Goal: Task Accomplishment & Management: Complete application form

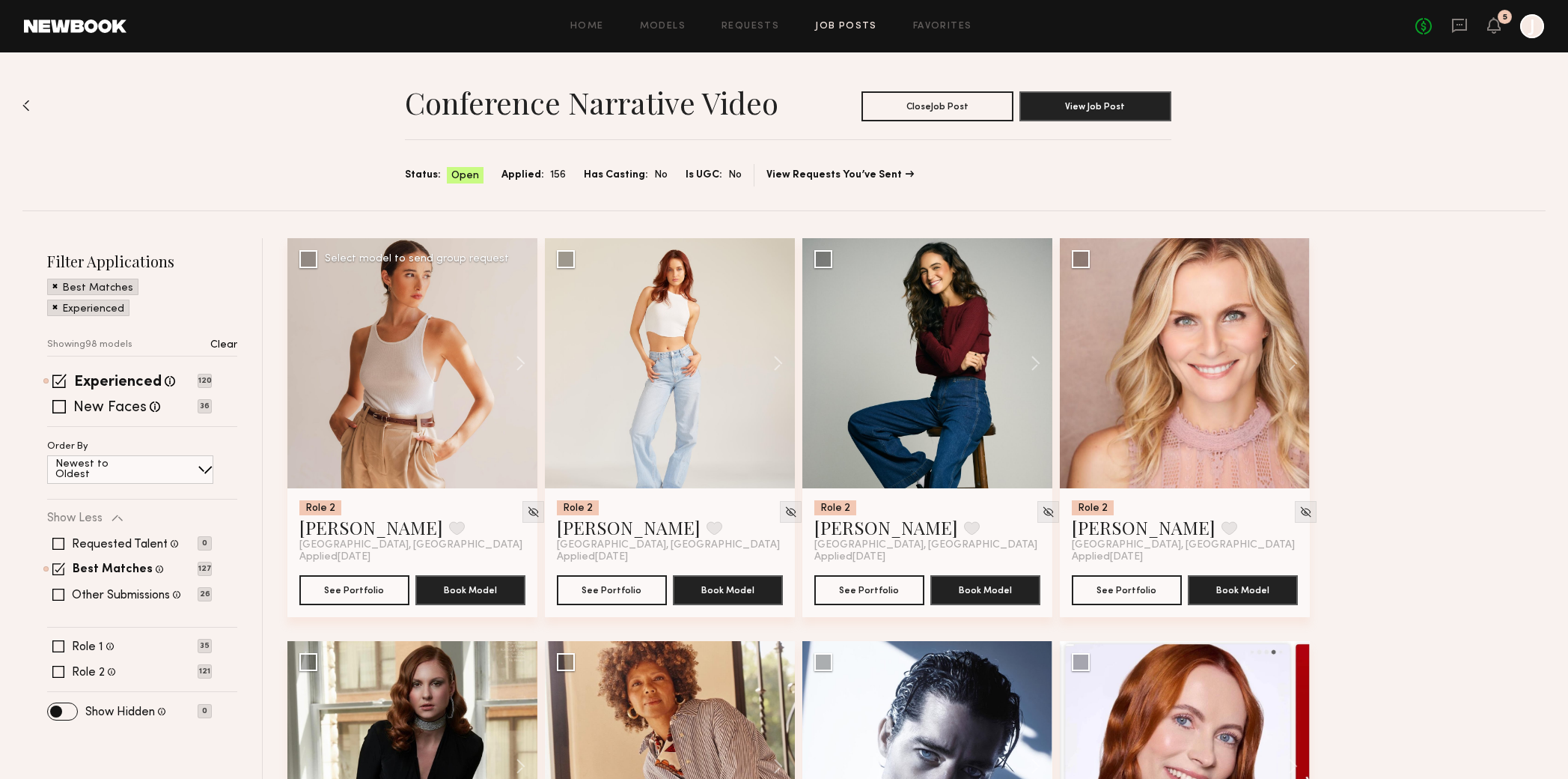
drag, startPoint x: 406, startPoint y: 376, endPoint x: 476, endPoint y: 365, distance: 70.9
click at [407, 376] on div at bounding box center [412, 363] width 250 height 250
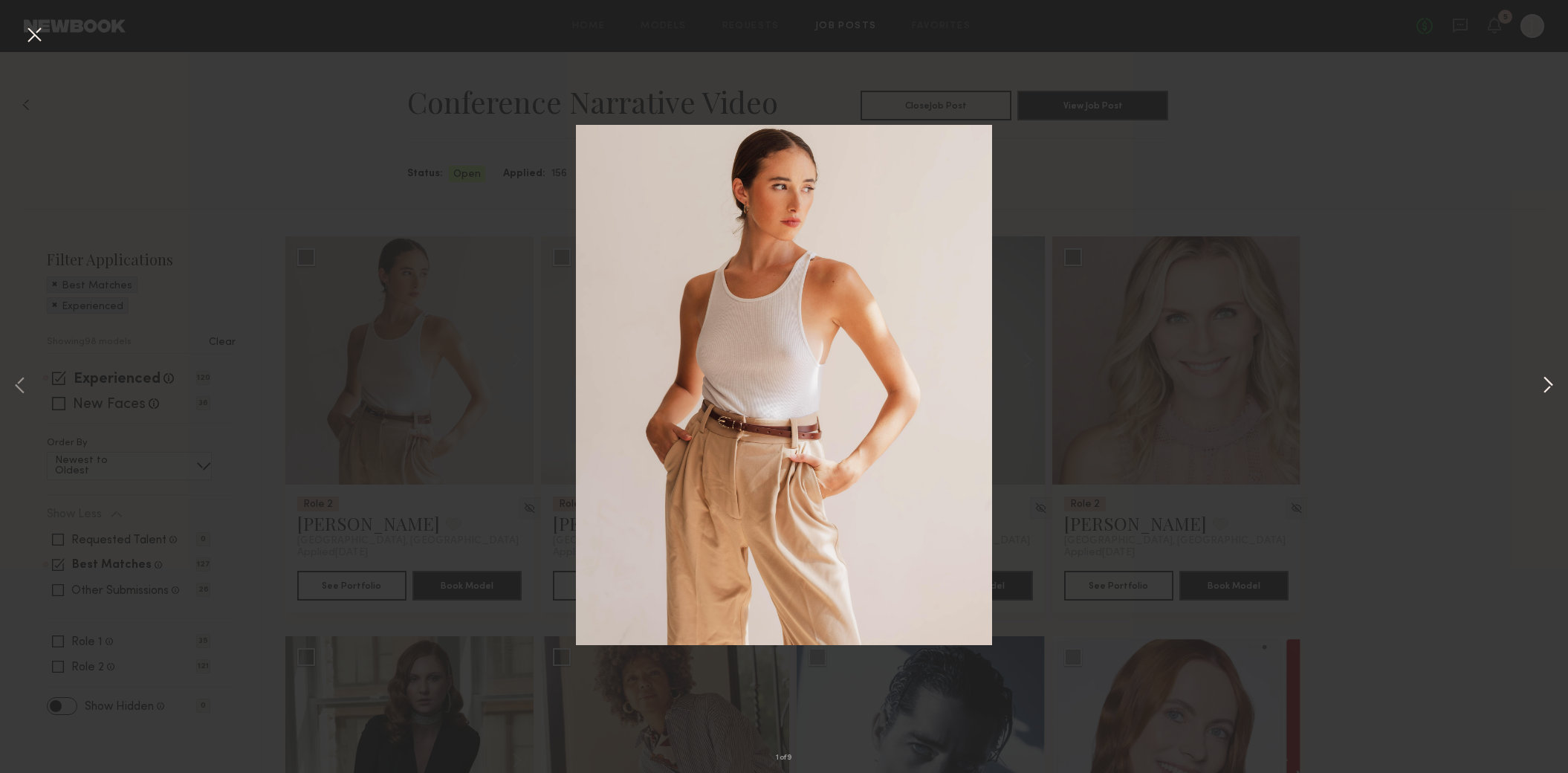
click at [1549, 385] on button at bounding box center [1548, 386] width 18 height 618
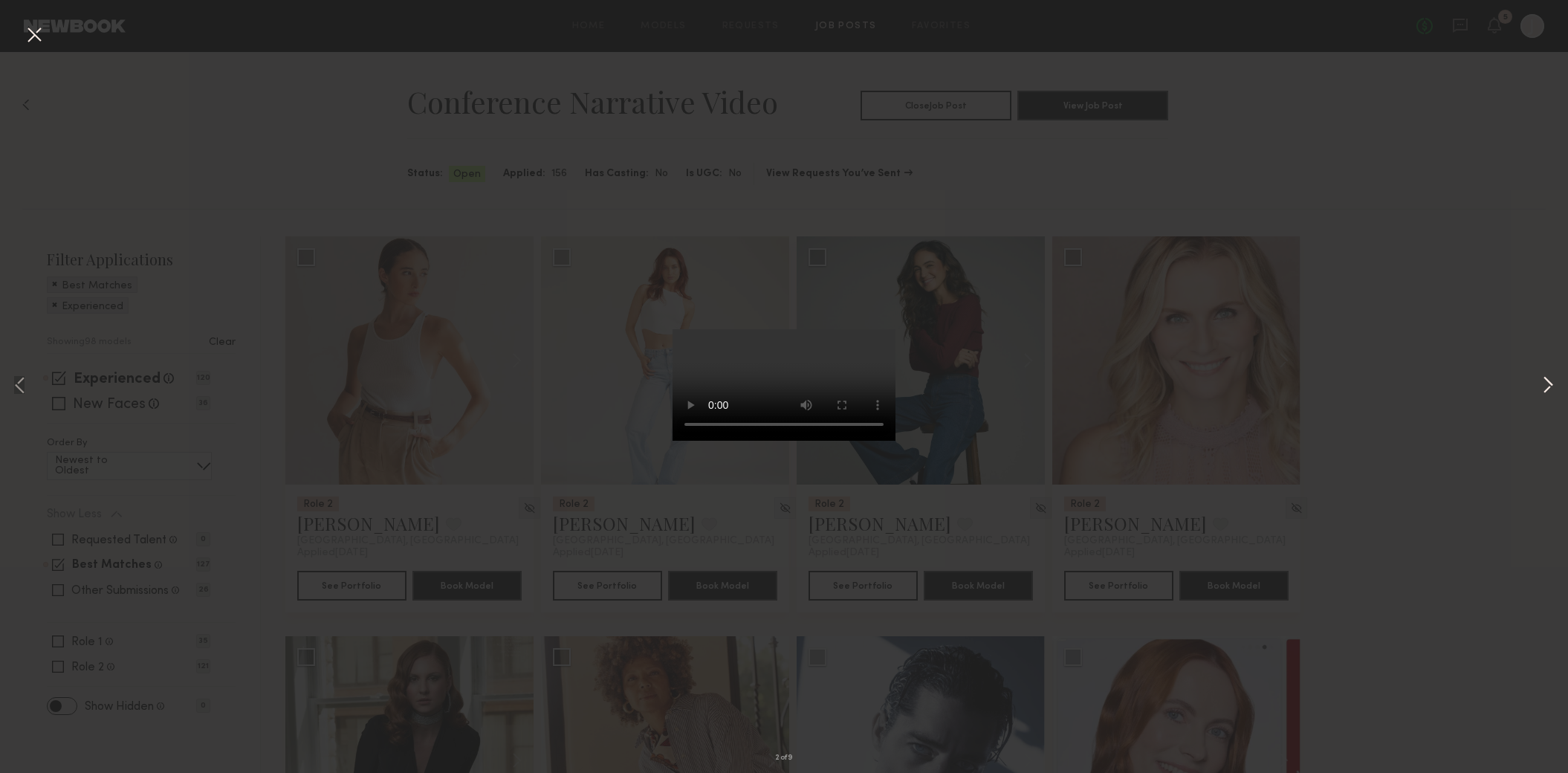
click at [1549, 385] on button at bounding box center [1548, 386] width 18 height 618
click at [1546, 376] on button at bounding box center [1548, 386] width 18 height 618
click at [1542, 370] on button at bounding box center [1548, 386] width 18 height 618
click at [1542, 371] on button at bounding box center [1548, 386] width 18 height 618
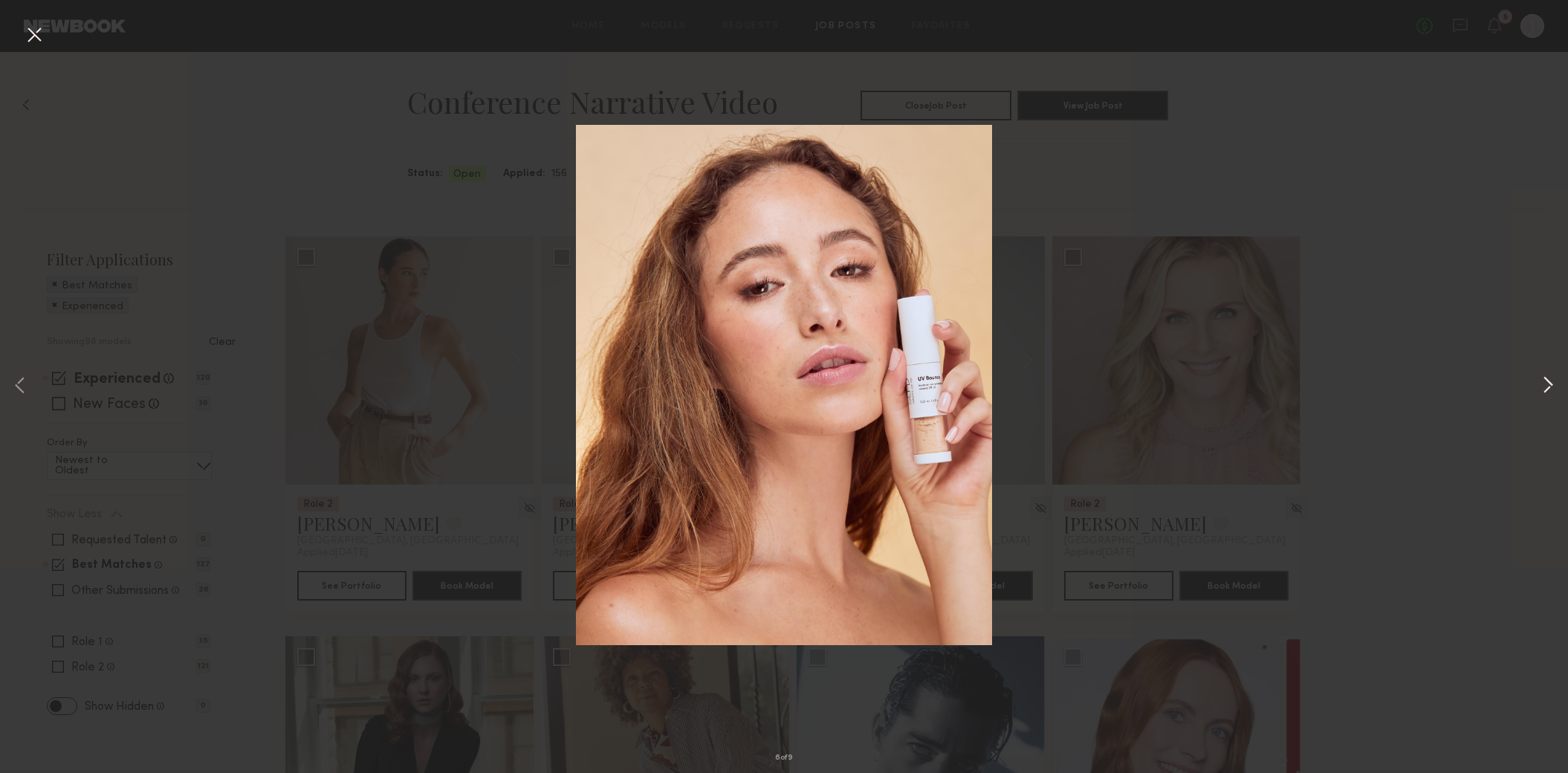
click at [1542, 371] on button at bounding box center [1548, 386] width 18 height 618
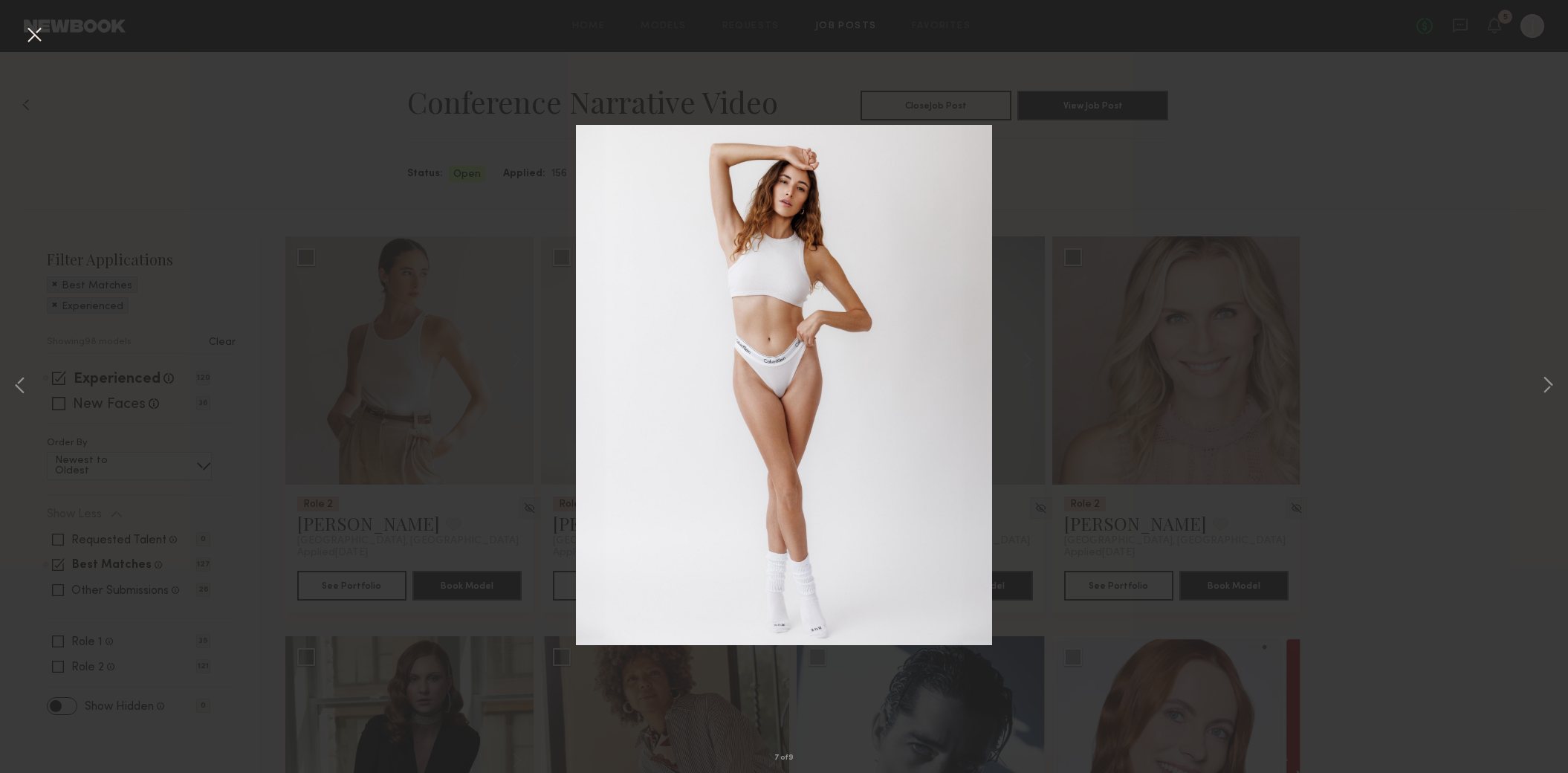
drag, startPoint x: 1131, startPoint y: 402, endPoint x: 1108, endPoint y: 393, distance: 24.7
click at [1131, 403] on div "7 of 9" at bounding box center [784, 386] width 1568 height 773
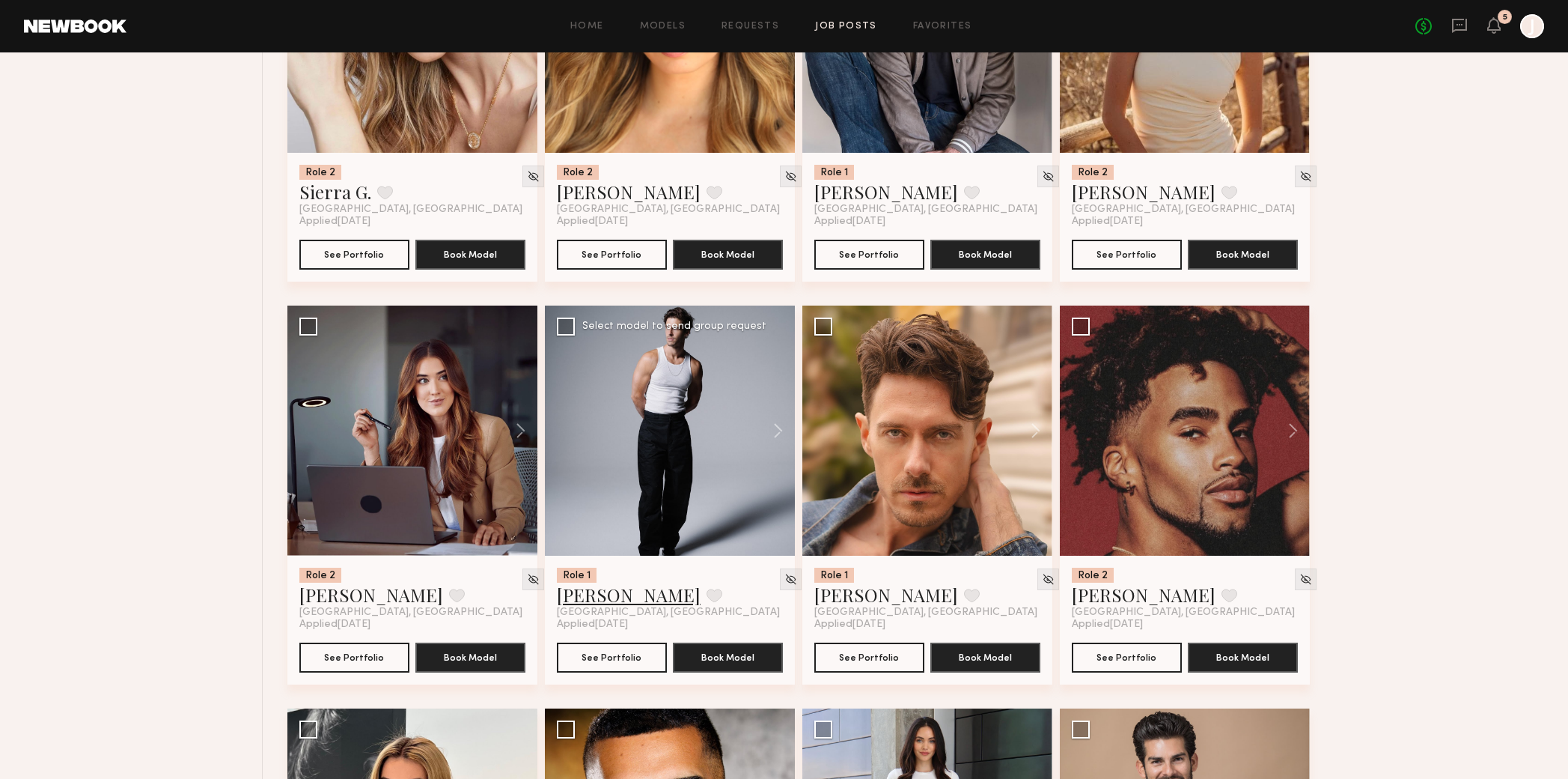
scroll to position [1187, 0]
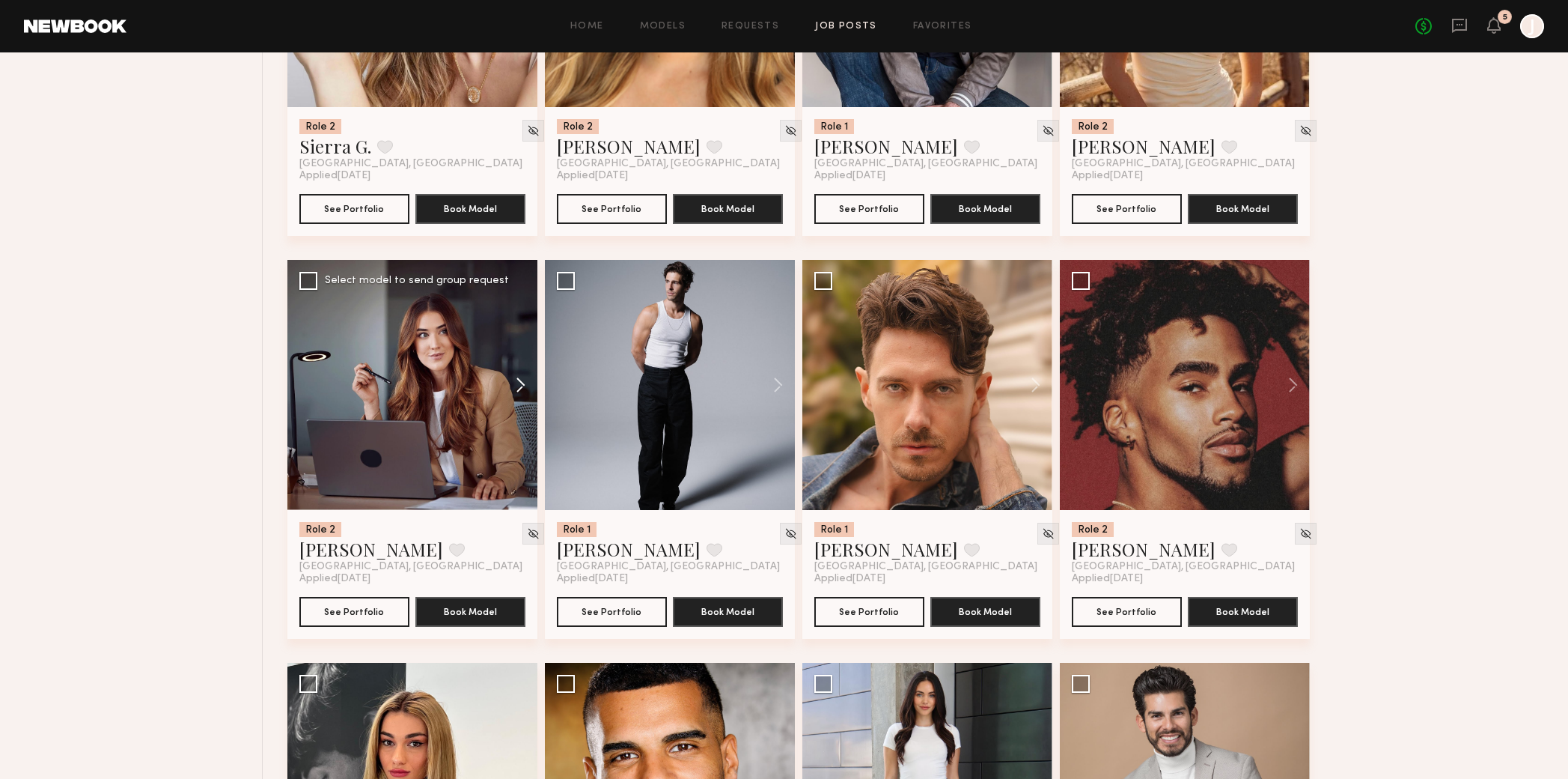
click at [520, 385] on button at bounding box center [513, 385] width 47 height 250
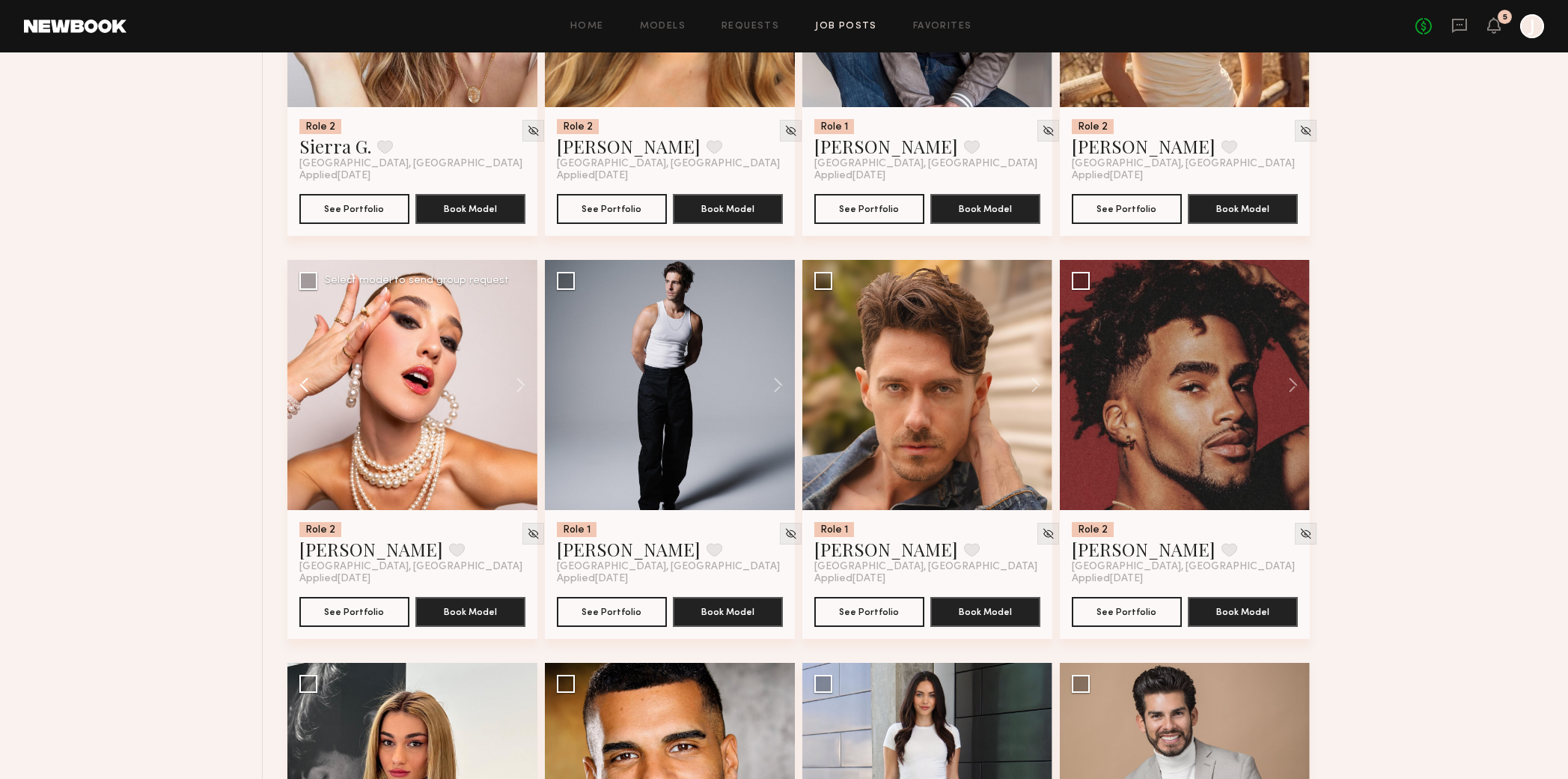
click at [300, 389] on button at bounding box center [311, 385] width 47 height 250
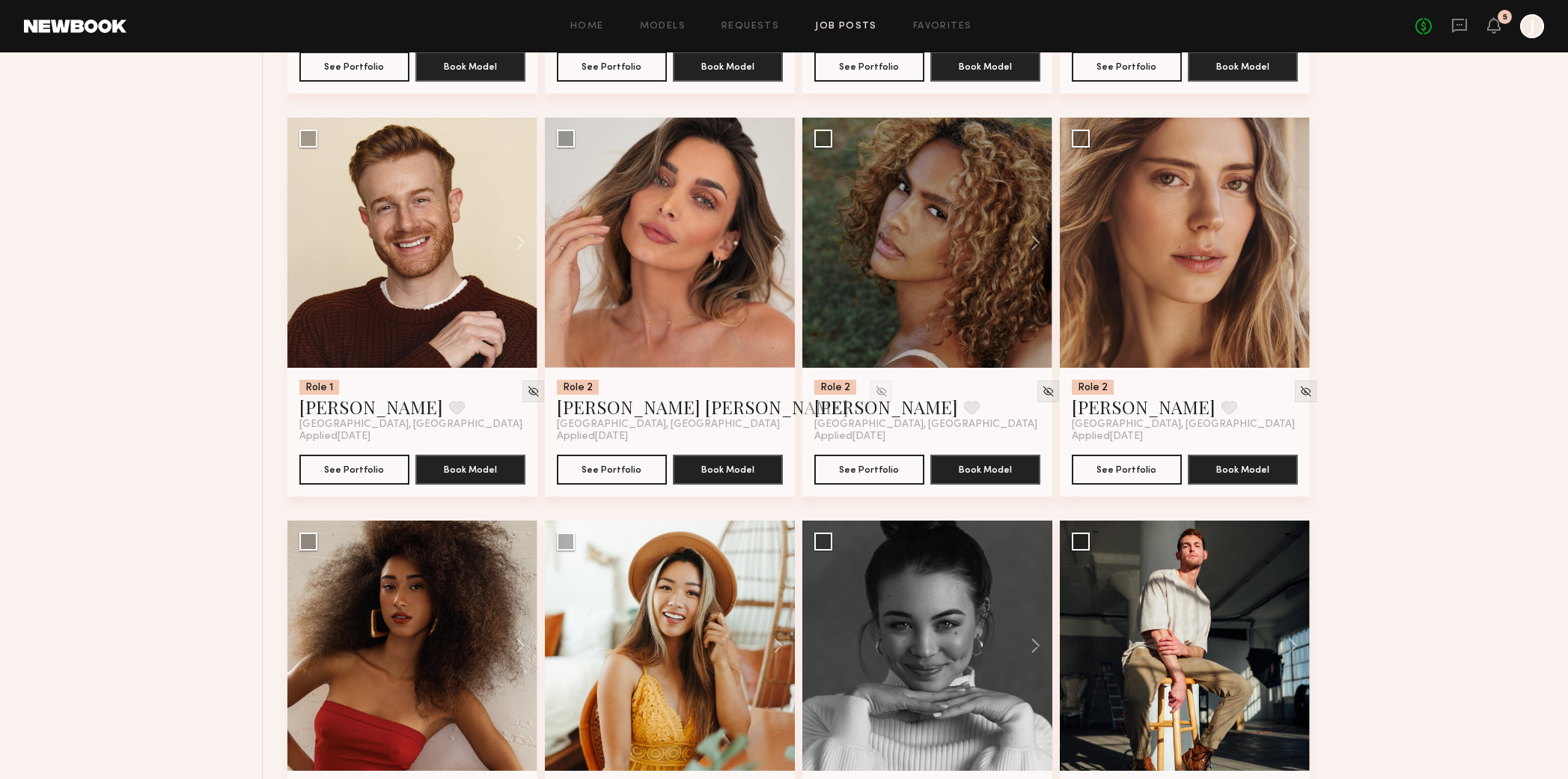
scroll to position [4760, 0]
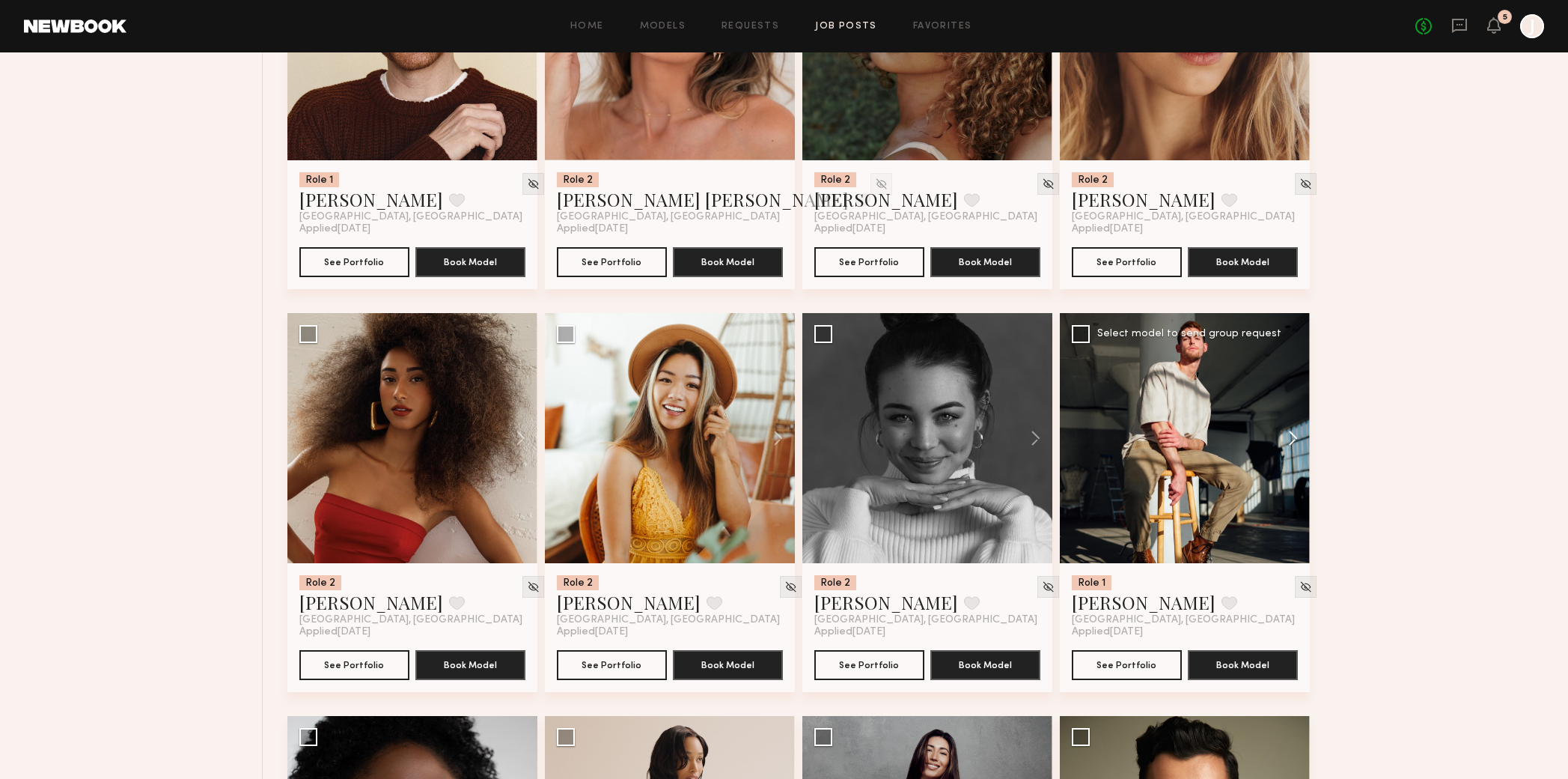
click at [1289, 444] on button at bounding box center [1285, 438] width 47 height 250
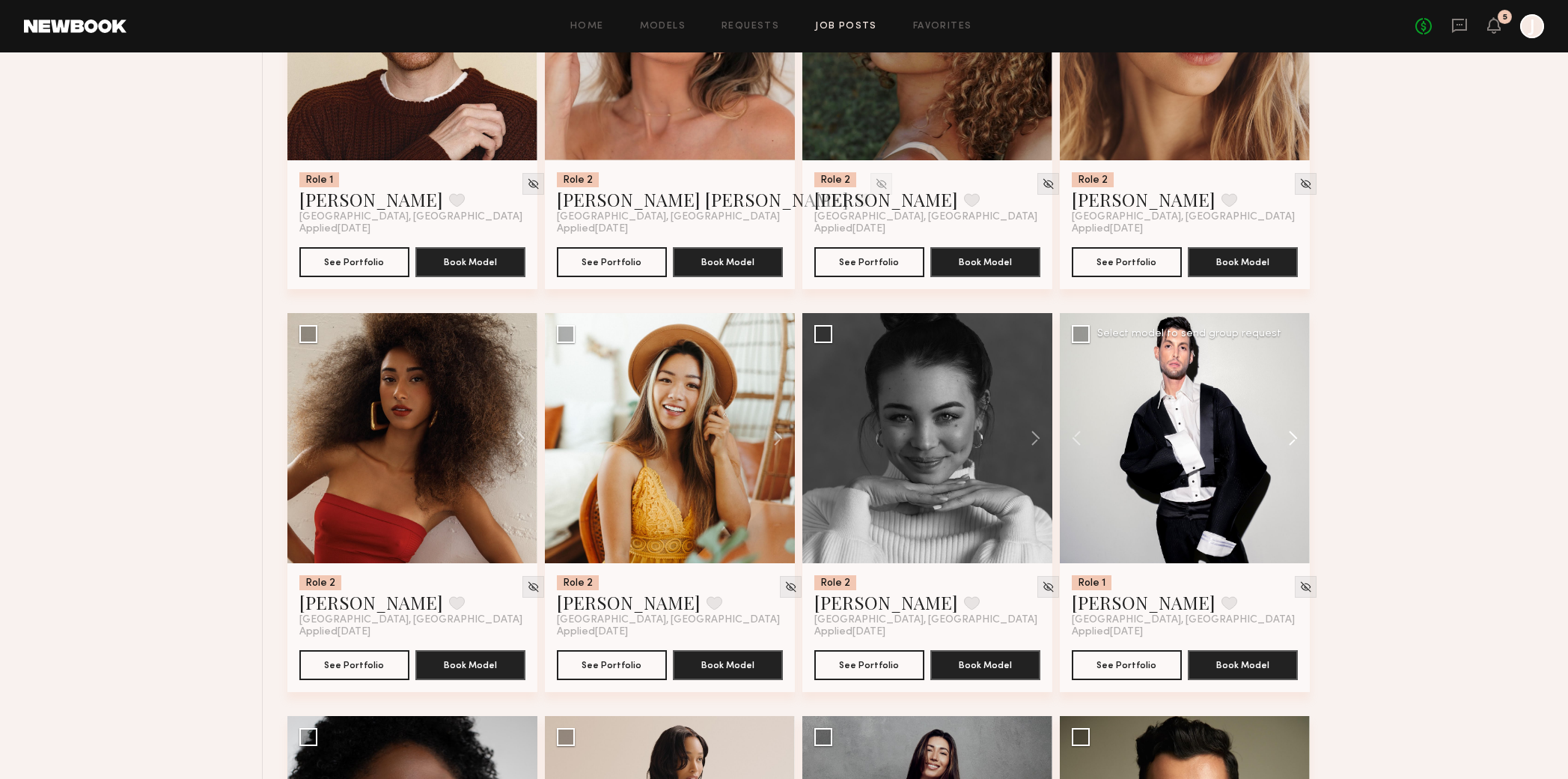
click at [1289, 444] on button at bounding box center [1285, 438] width 47 height 250
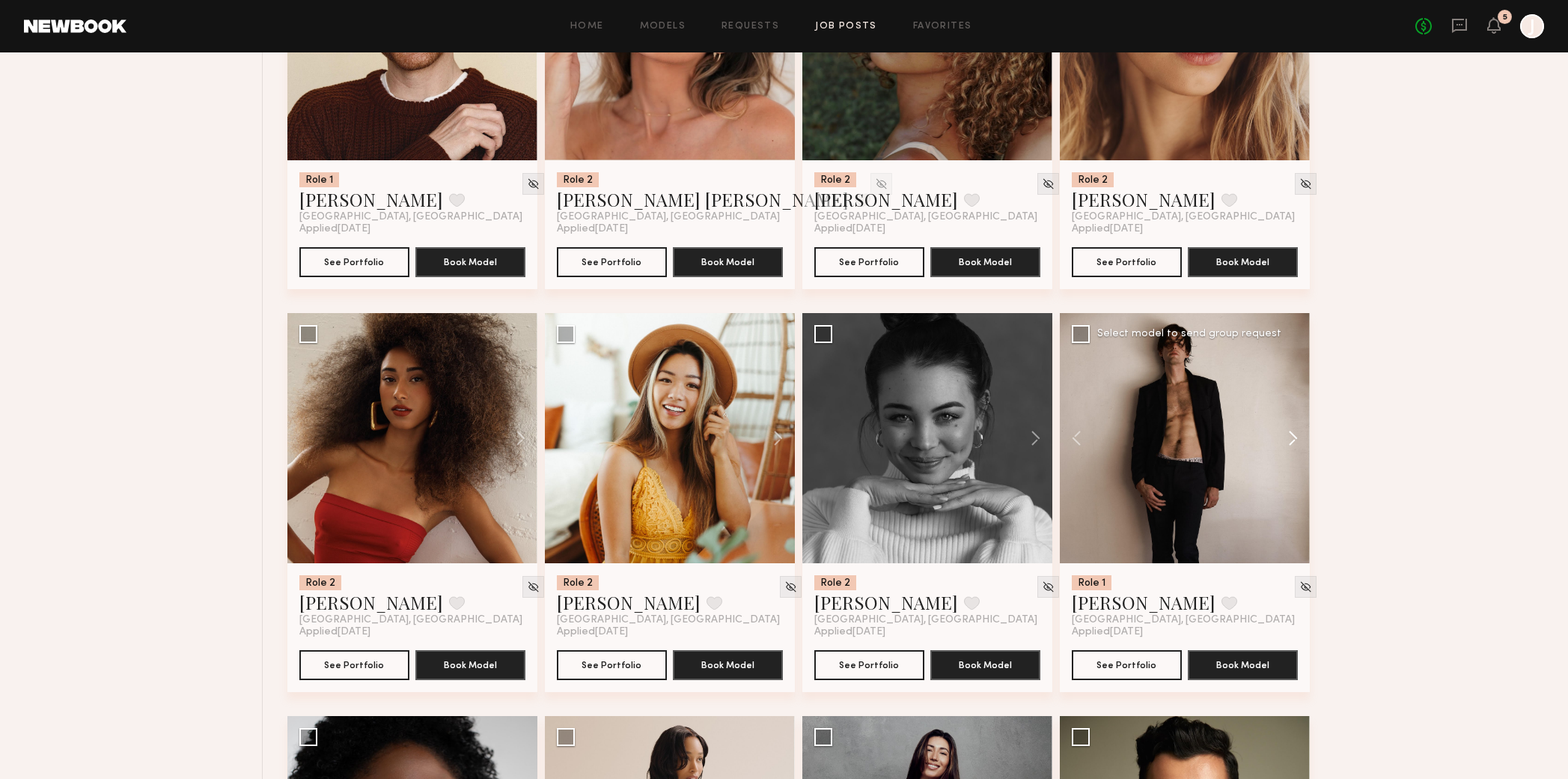
click at [1289, 444] on button at bounding box center [1285, 438] width 47 height 250
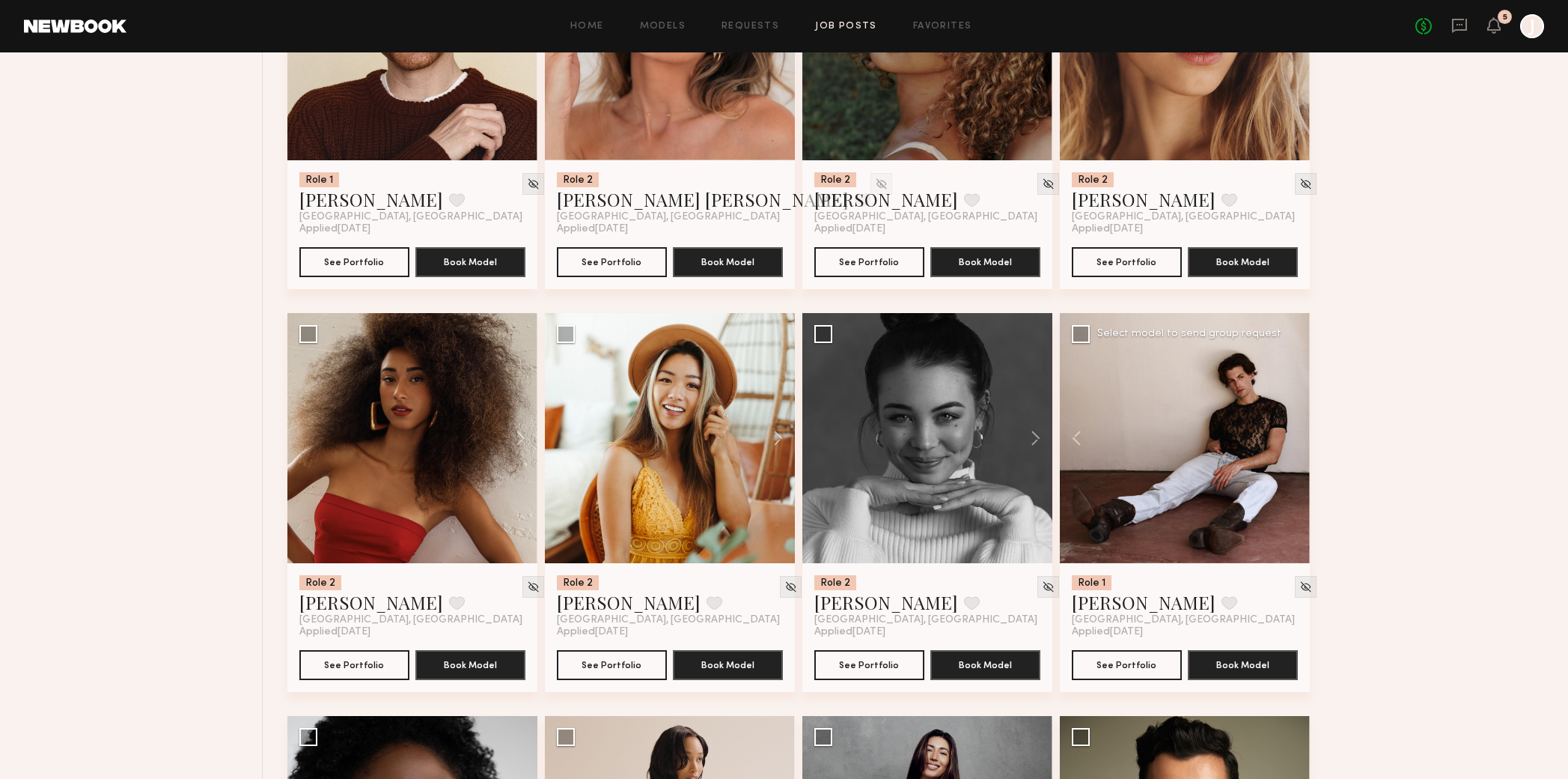
click at [1289, 444] on div at bounding box center [1185, 438] width 250 height 250
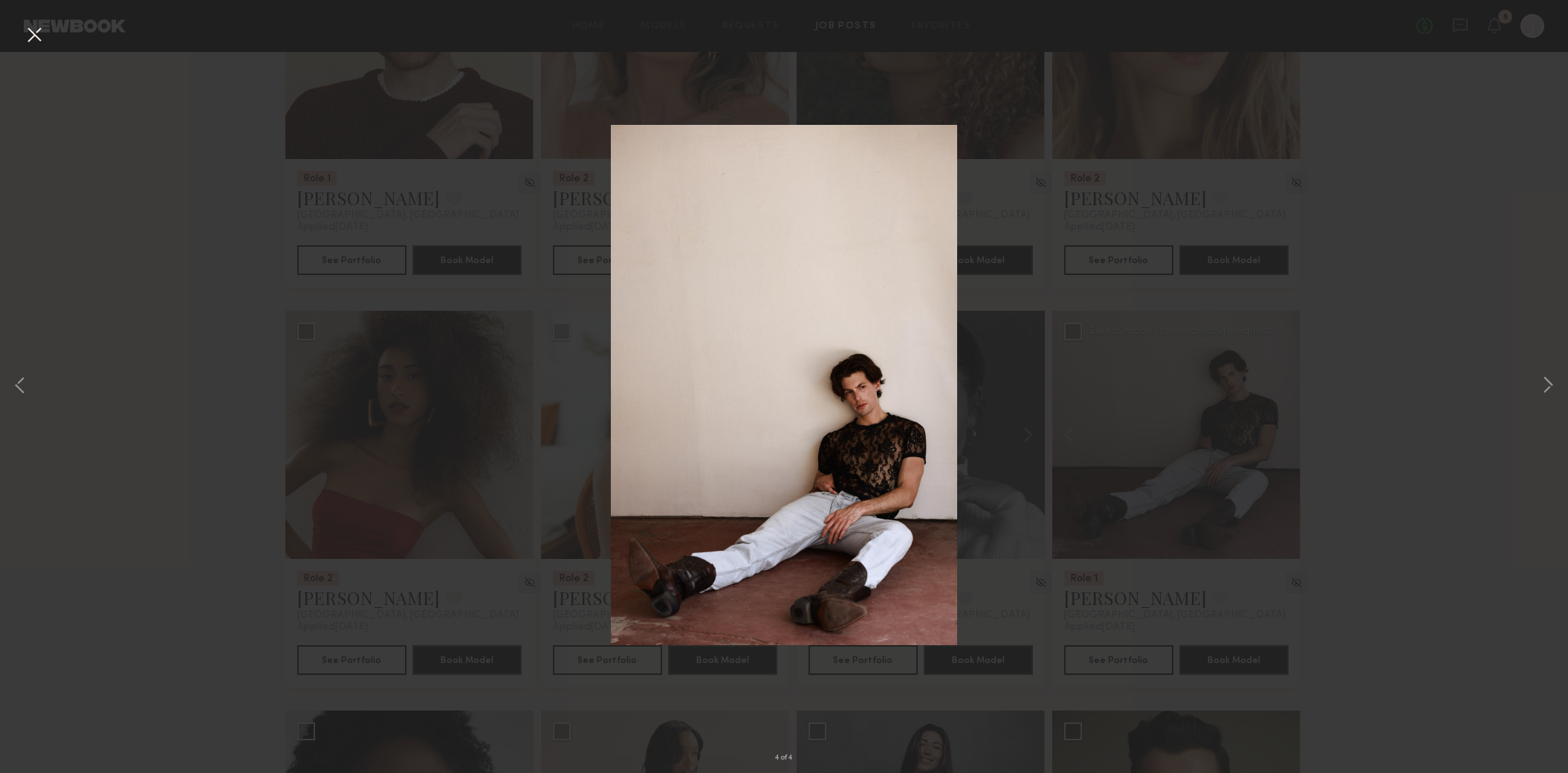
click at [1456, 175] on div "4 of 4" at bounding box center [784, 386] width 1568 height 773
drag, startPoint x: 400, startPoint y: 322, endPoint x: 32, endPoint y: 156, distance: 403.7
click at [399, 322] on div "4 of 4" at bounding box center [784, 386] width 1568 height 773
click at [24, 32] on button at bounding box center [34, 35] width 24 height 26
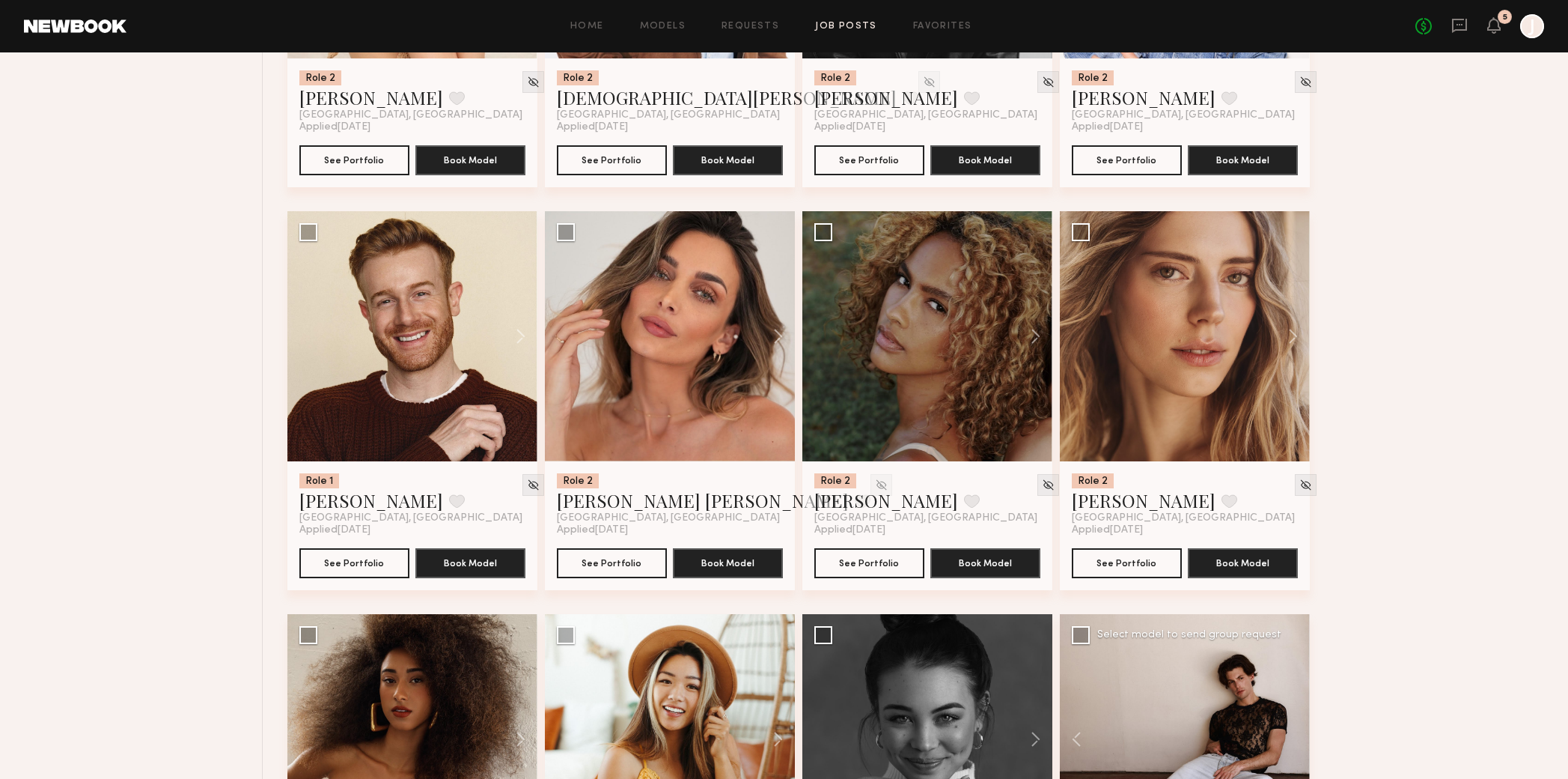
scroll to position [4226, 0]
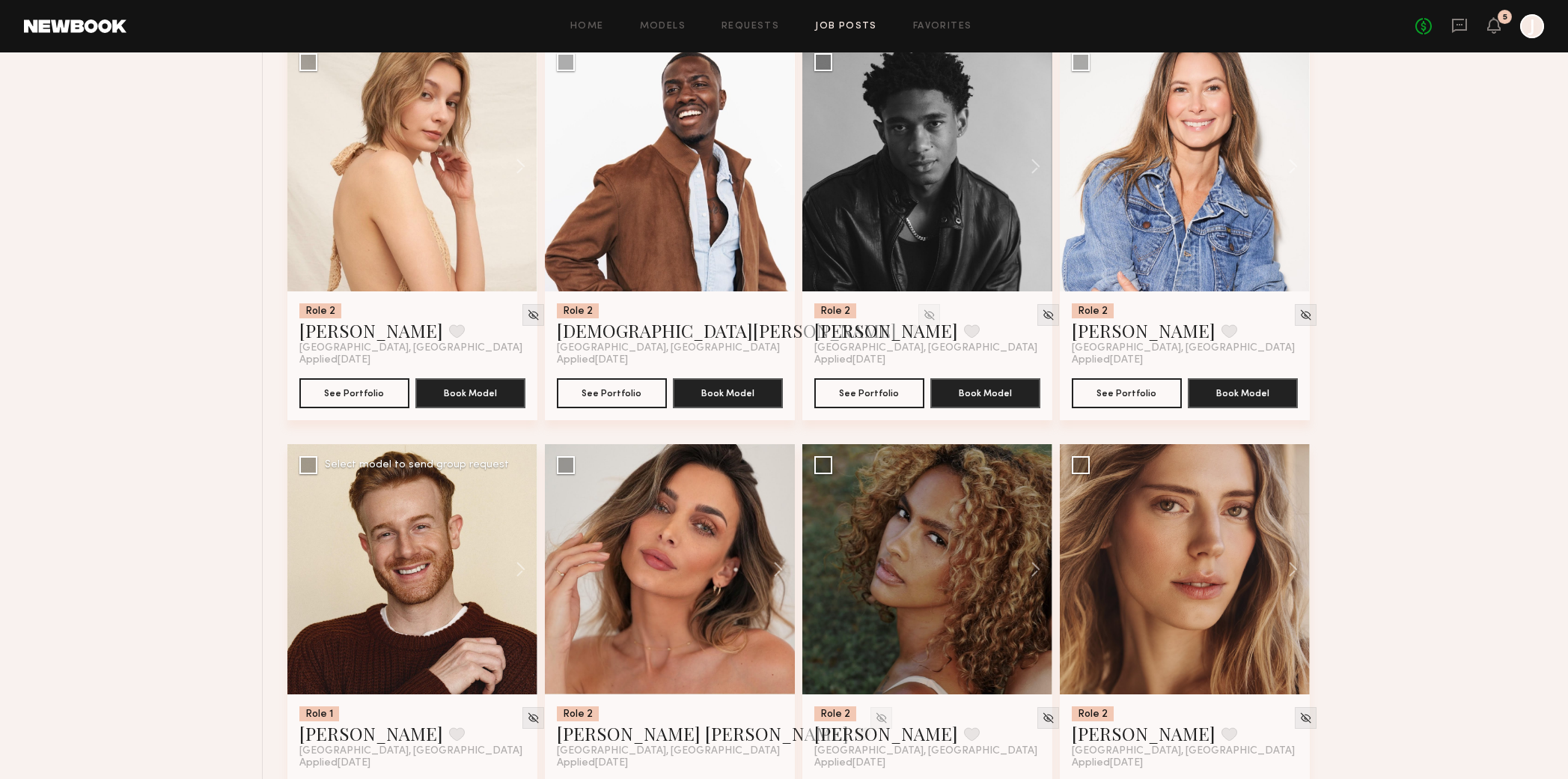
click at [413, 595] on div at bounding box center [412, 568] width 250 height 250
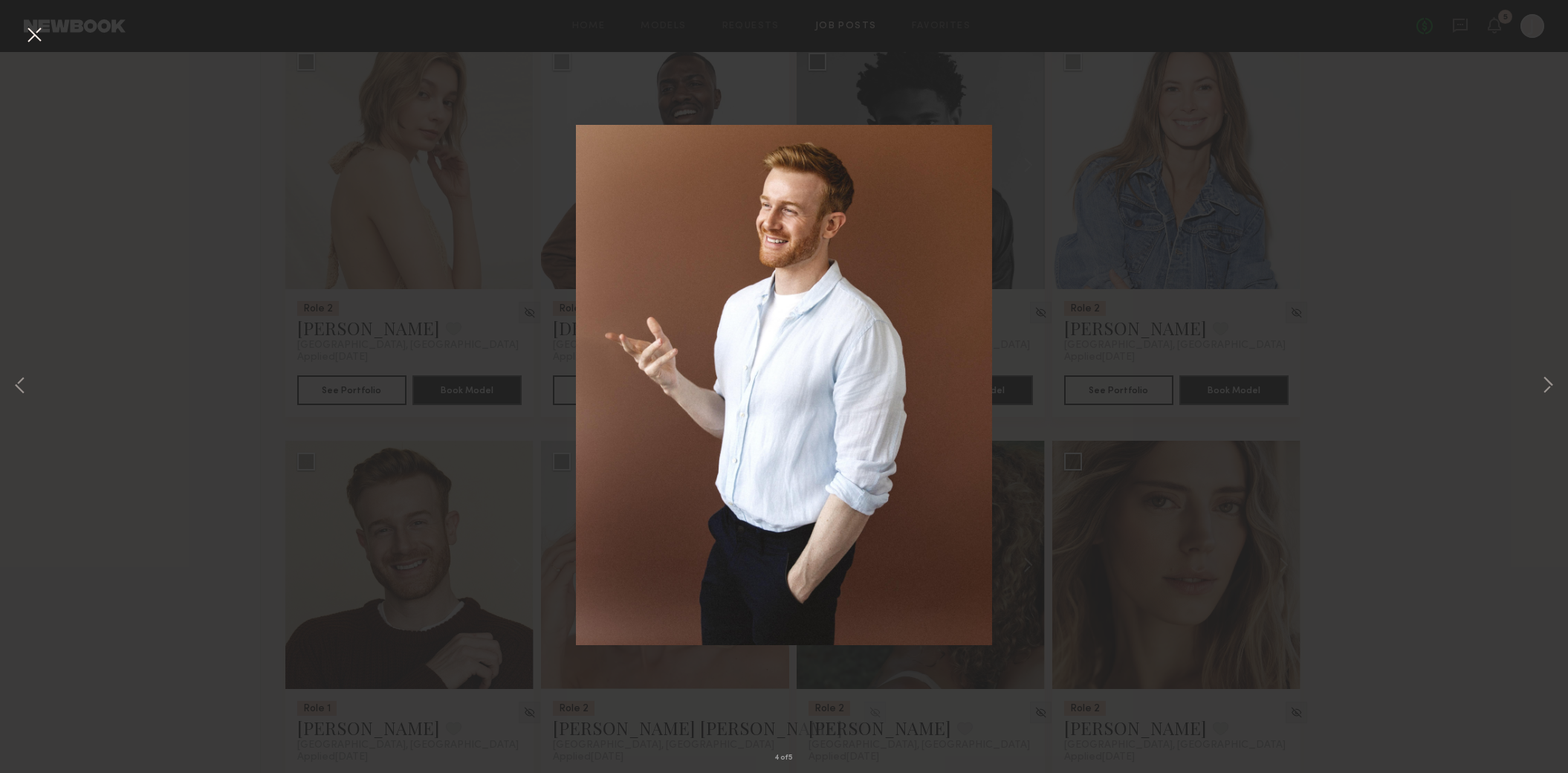
click at [1513, 370] on div "4 of 5" at bounding box center [784, 386] width 1568 height 773
click at [1524, 369] on div "4 of 5" at bounding box center [784, 386] width 1568 height 773
click at [1542, 377] on button at bounding box center [1548, 386] width 18 height 618
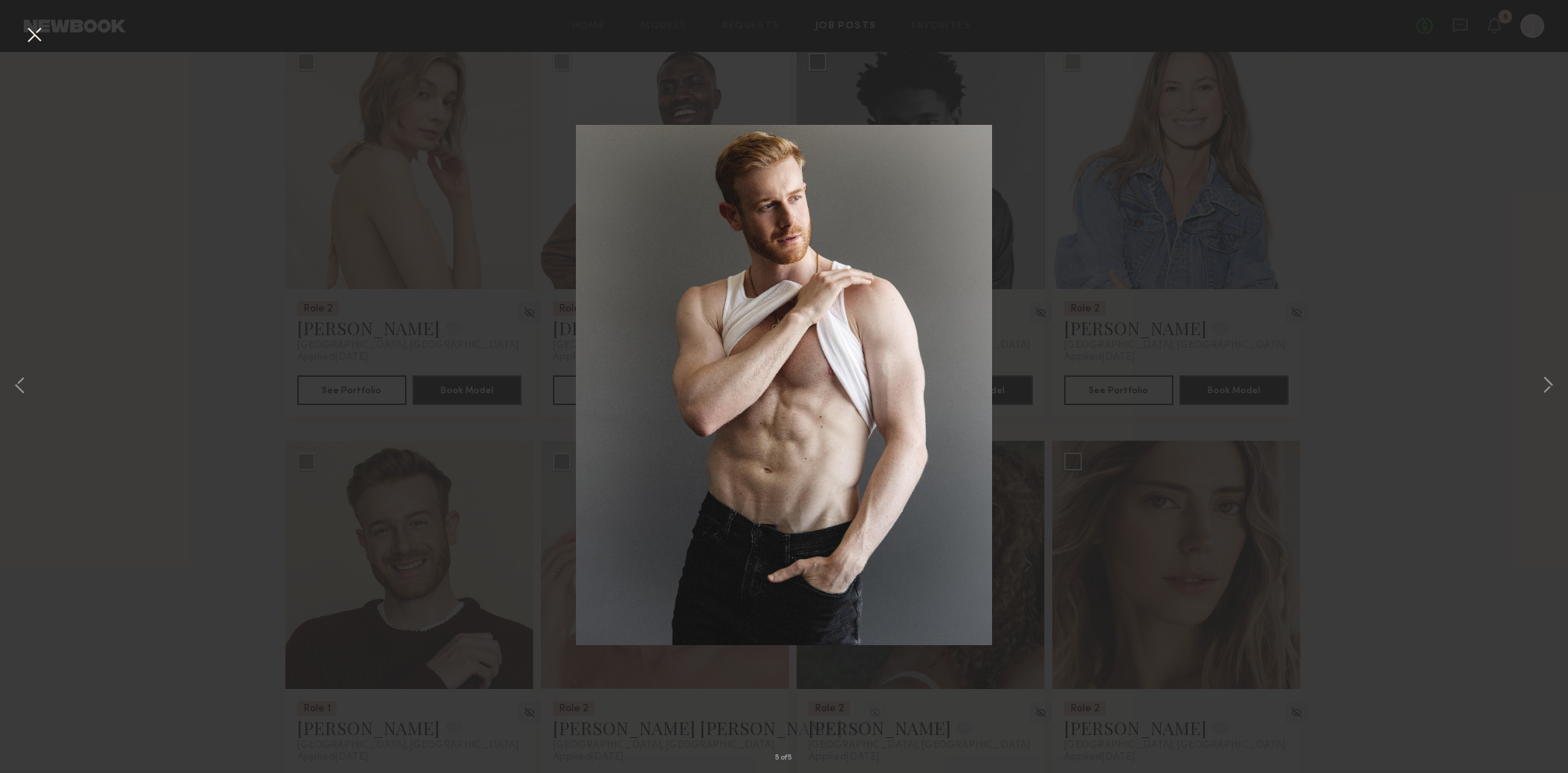
click at [1538, 380] on div "5 of 5" at bounding box center [784, 386] width 1568 height 773
click at [32, 387] on div "5 of 5" at bounding box center [784, 386] width 1568 height 773
drag, startPoint x: 28, startPoint y: 389, endPoint x: 96, endPoint y: 415, distance: 72.8
click at [28, 389] on button at bounding box center [20, 386] width 18 height 618
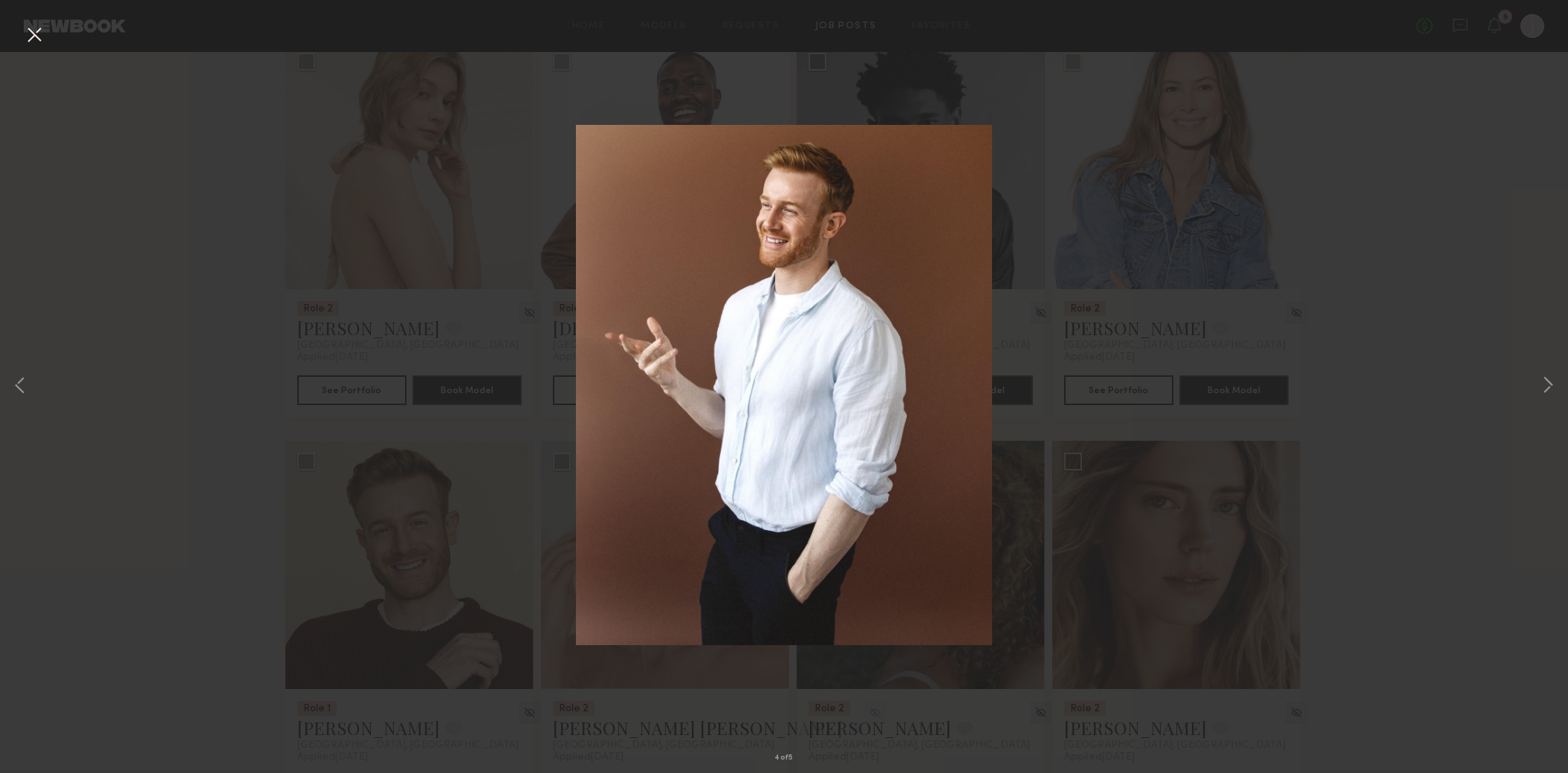
click at [164, 435] on div "4 of 5" at bounding box center [784, 386] width 1568 height 773
click at [1212, 509] on div "4 of 5" at bounding box center [784, 386] width 1568 height 773
click at [31, 50] on div "4 of 5" at bounding box center [784, 386] width 1568 height 773
click at [34, 35] on button at bounding box center [34, 35] width 24 height 26
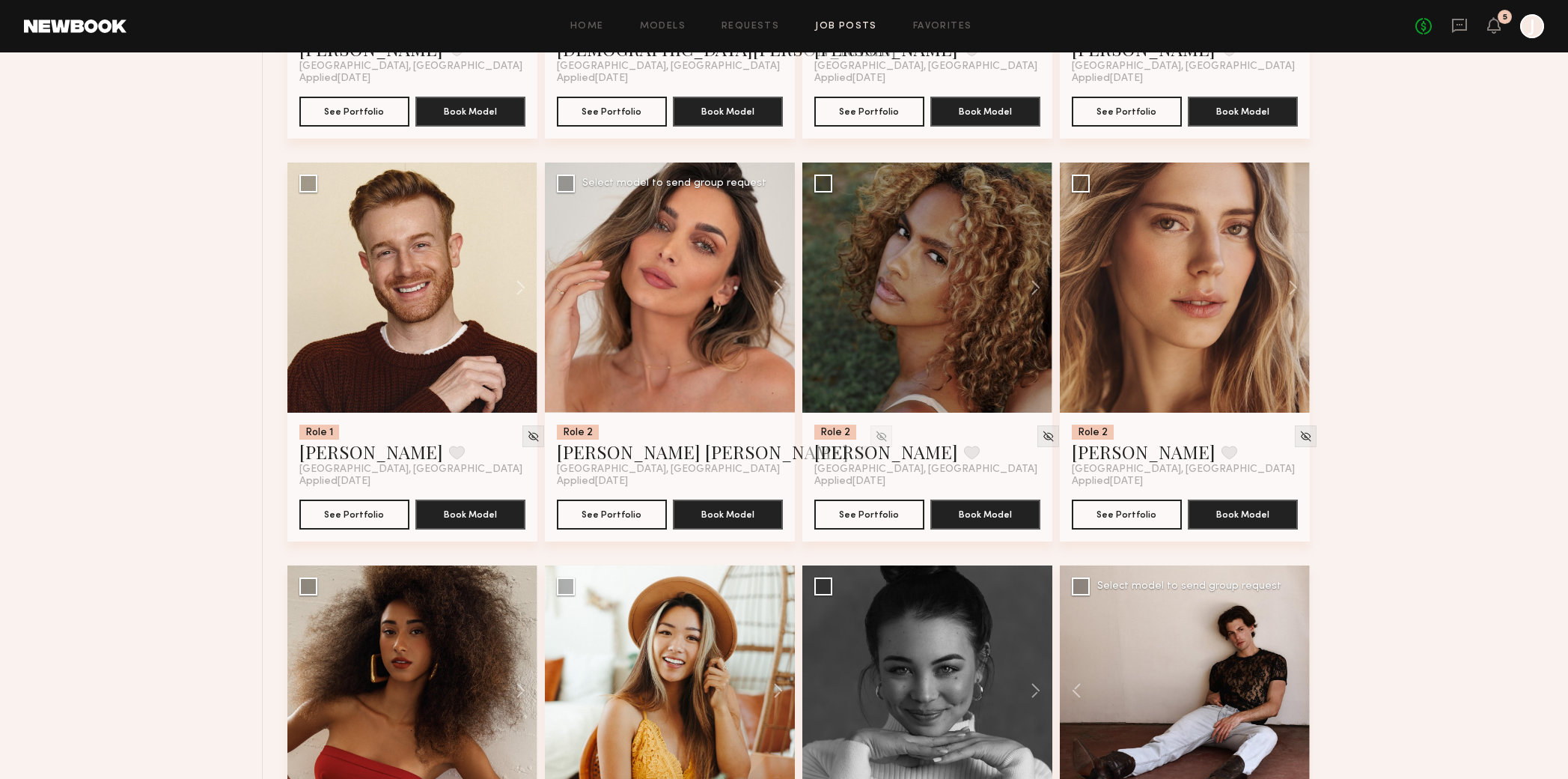
scroll to position [4557, 0]
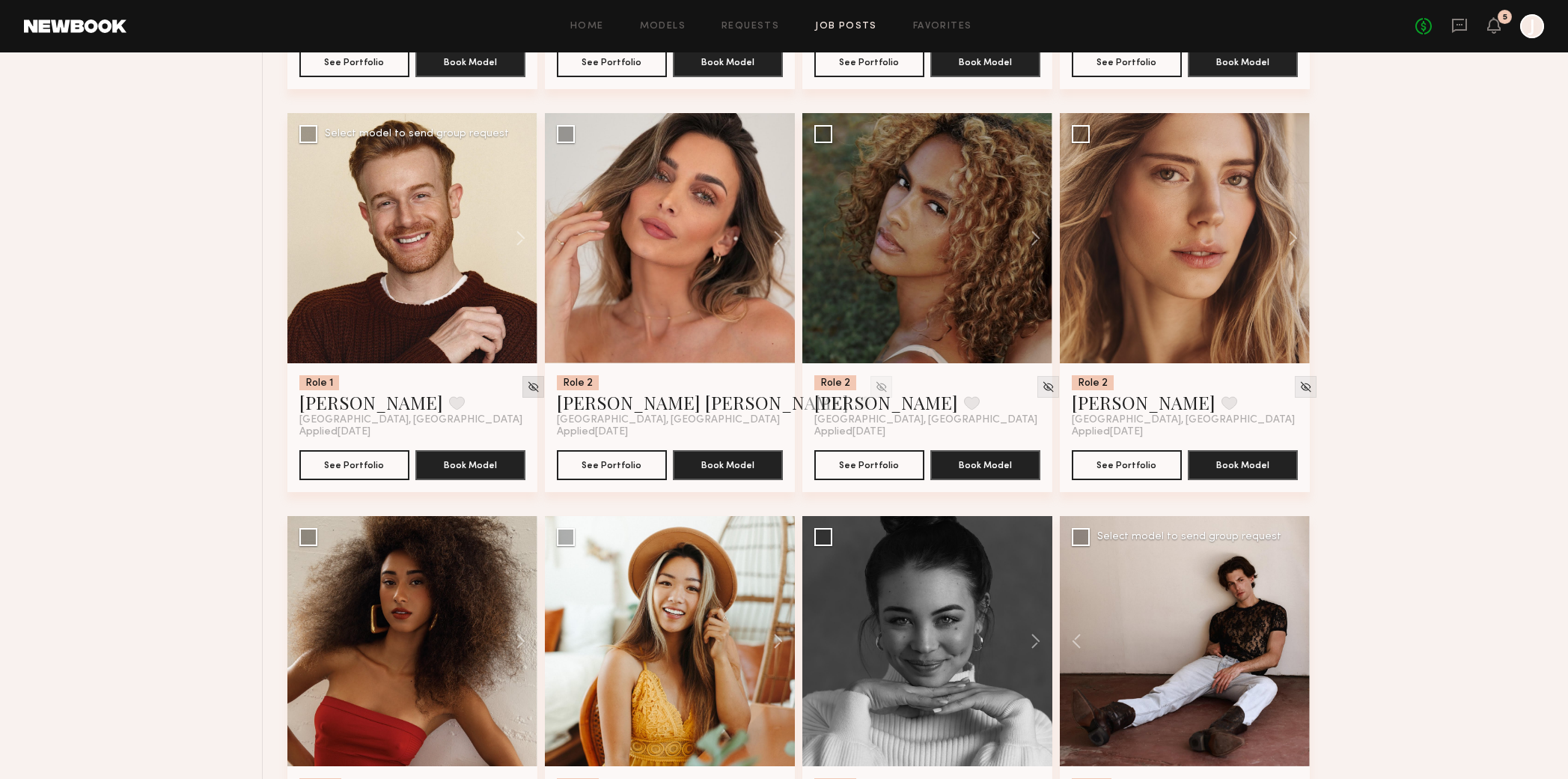
click at [523, 393] on div at bounding box center [534, 387] width 22 height 22
click at [527, 390] on img at bounding box center [533, 387] width 13 height 13
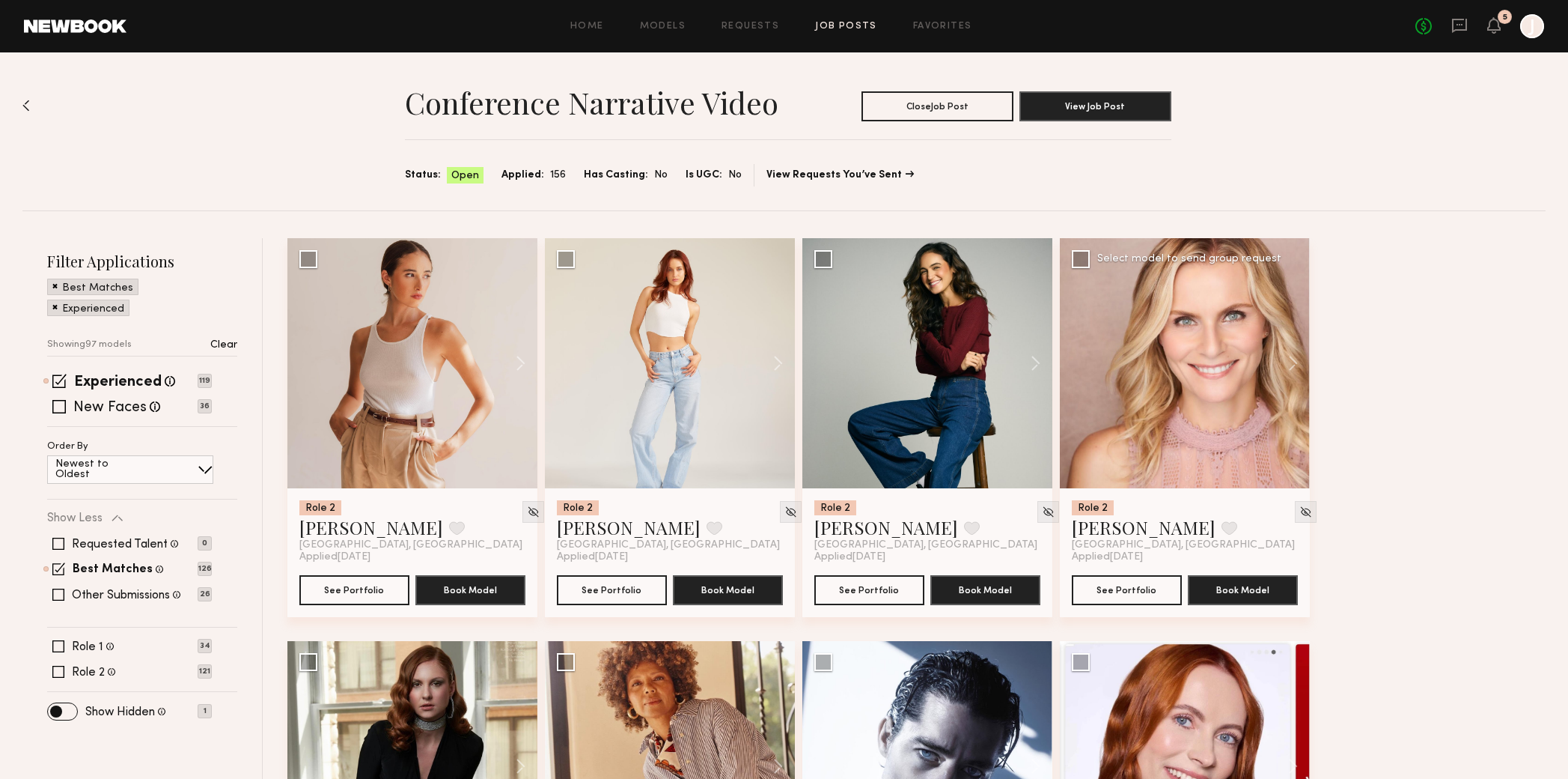
scroll to position [264, 0]
